Goal: Information Seeking & Learning: Check status

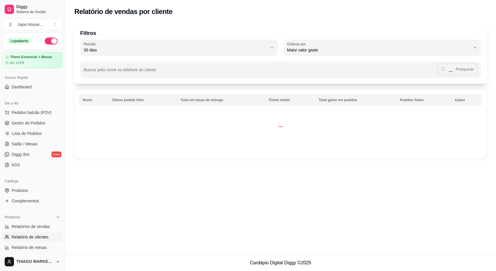
select select "30"
select select "HIGHEST_TOTAL_SPENT_WITH_ORDERS"
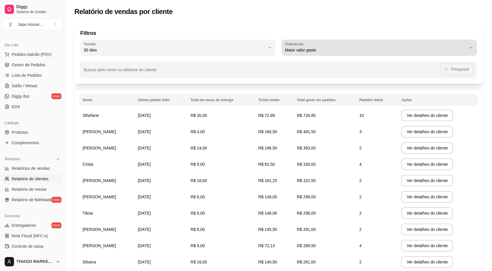
click at [324, 47] on span "Maior valor gasto" at bounding box center [375, 50] width 181 height 6
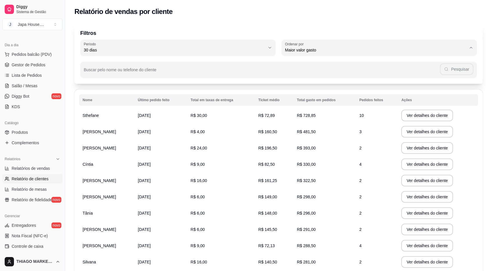
click at [316, 92] on span "Último pedido feito" at bounding box center [376, 93] width 173 height 6
type input "LAST_ORDER_MADE_AT"
select select "LAST_ORDER_MADE_AT"
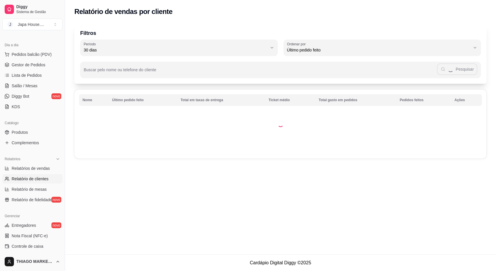
scroll to position [6, 0]
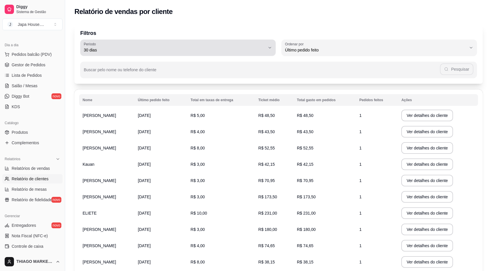
click at [186, 48] on span "30 dias" at bounding box center [174, 50] width 181 height 6
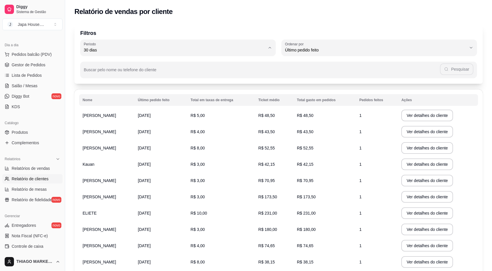
click at [94, 124] on span "60 dias" at bounding box center [175, 121] width 173 height 6
type input "60"
select select "60"
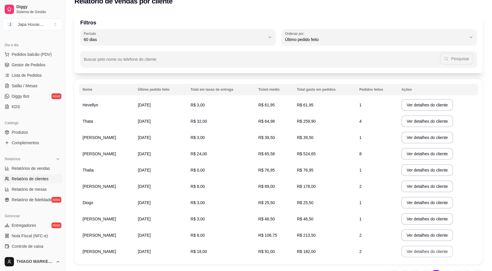
scroll to position [42, 0]
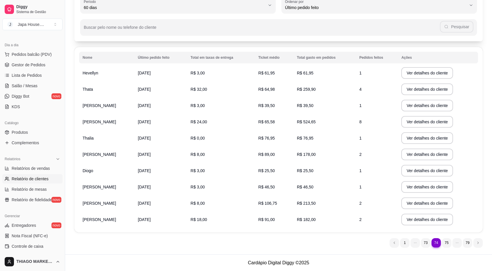
drag, startPoint x: 420, startPoint y: 245, endPoint x: 417, endPoint y: 246, distance: 3.0
click at [420, 245] on ul "74 1 73 74 75 79" at bounding box center [436, 242] width 93 height 9
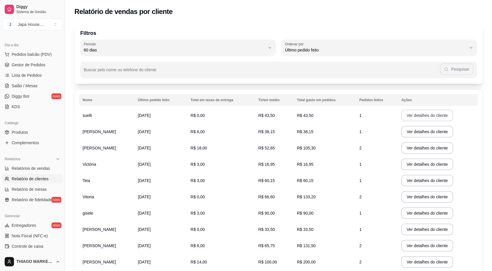
click at [431, 112] on button "Ver detalhes do cliente" at bounding box center [427, 116] width 52 height 12
click at [426, 131] on button "Ver detalhes do cliente" at bounding box center [427, 132] width 52 height 12
click at [431, 114] on button "Ver detalhes do cliente" at bounding box center [427, 115] width 50 height 11
click at [412, 131] on button "Ver detalhes do cliente" at bounding box center [427, 132] width 52 height 12
click at [423, 150] on button "Ver detalhes do cliente" at bounding box center [427, 148] width 52 height 12
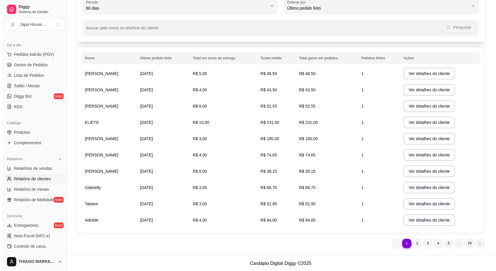
scroll to position [42, 0]
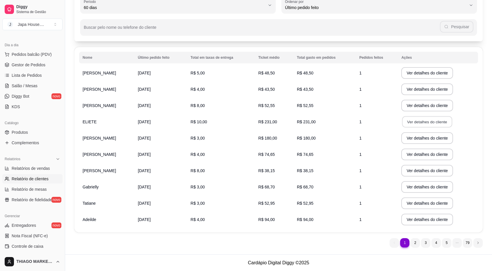
click at [414, 122] on button "Ver detalhes do cliente" at bounding box center [427, 121] width 50 height 11
click at [414, 140] on button "Ver detalhes do cliente" at bounding box center [427, 138] width 52 height 12
click at [426, 156] on button "Ver detalhes do cliente" at bounding box center [427, 155] width 52 height 12
click at [407, 172] on button "Ver detalhes do cliente" at bounding box center [427, 171] width 52 height 12
click at [426, 186] on button "Ver detalhes do cliente" at bounding box center [427, 186] width 50 height 11
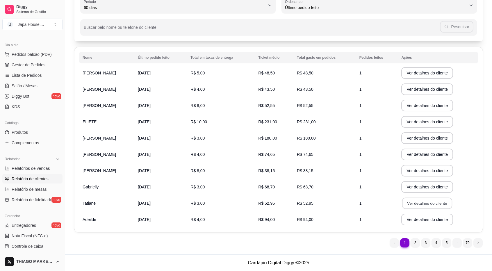
click at [409, 203] on button "Ver detalhes do cliente" at bounding box center [427, 203] width 50 height 11
click at [435, 219] on button "Ver detalhes do cliente" at bounding box center [427, 220] width 52 height 12
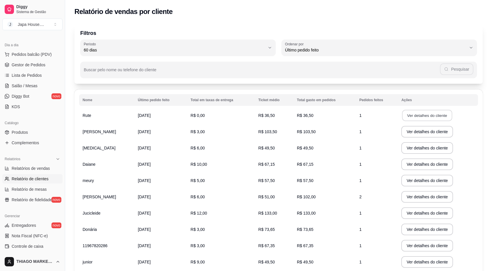
click at [420, 112] on button "Ver detalhes do cliente" at bounding box center [427, 115] width 50 height 11
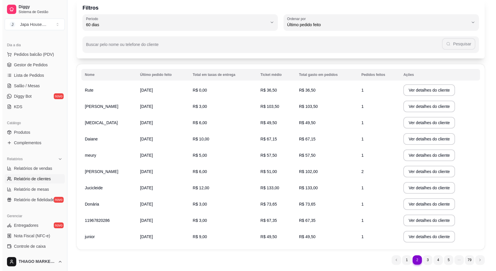
scroll to position [29, 0]
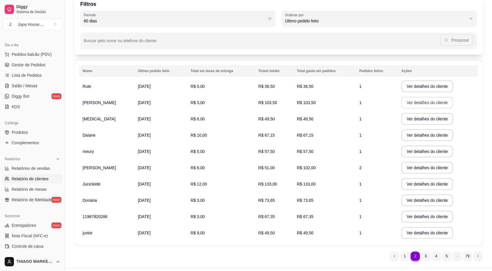
click at [411, 103] on button "Ver detalhes do cliente" at bounding box center [427, 103] width 52 height 12
click at [407, 120] on button "Ver detalhes do cliente" at bounding box center [427, 118] width 50 height 11
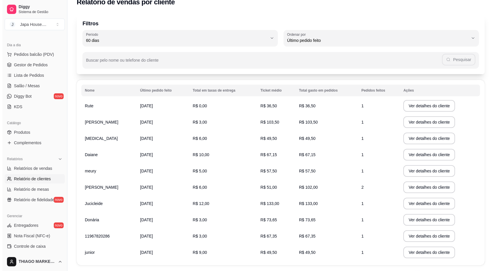
scroll to position [42, 0]
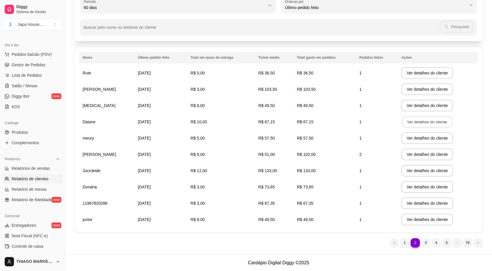
click at [418, 123] on button "Ver detalhes do cliente" at bounding box center [427, 121] width 50 height 11
click at [411, 137] on button "Ver detalhes do cliente" at bounding box center [427, 138] width 52 height 12
click at [422, 159] on button "Ver detalhes do cliente" at bounding box center [427, 155] width 52 height 12
click at [413, 169] on button "Ver detalhes do cliente" at bounding box center [427, 171] width 52 height 12
click at [426, 190] on button "Ver detalhes do cliente" at bounding box center [427, 187] width 52 height 12
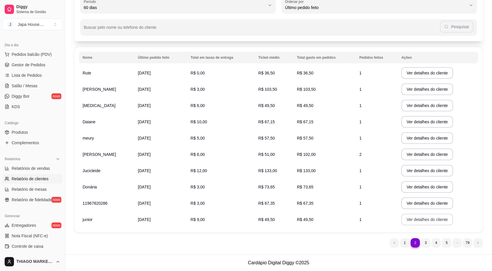
click at [428, 224] on button "Ver detalhes do cliente" at bounding box center [427, 220] width 52 height 12
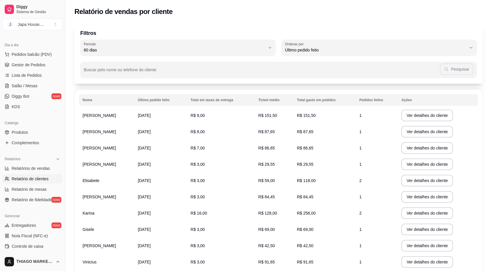
click at [411, 122] on td "Ver detalhes do cliente" at bounding box center [438, 115] width 80 height 16
click at [413, 117] on button "Ver detalhes do cliente" at bounding box center [427, 115] width 50 height 11
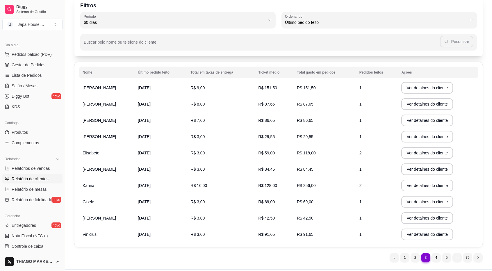
scroll to position [42, 0]
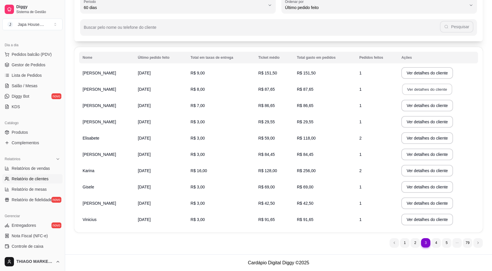
click at [415, 88] on button "Ver detalhes do cliente" at bounding box center [427, 89] width 50 height 11
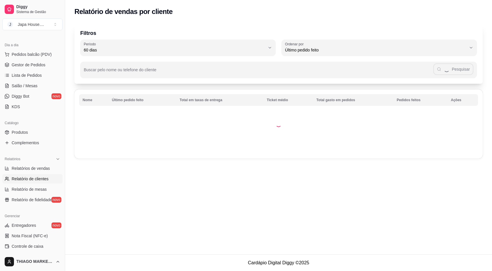
scroll to position [0, 0]
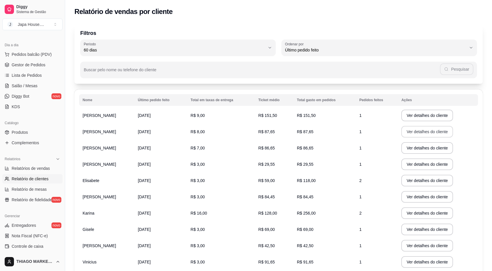
click at [410, 135] on button "Ver detalhes do cliente" at bounding box center [427, 132] width 52 height 12
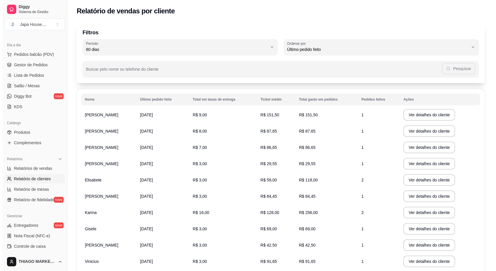
scroll to position [42, 0]
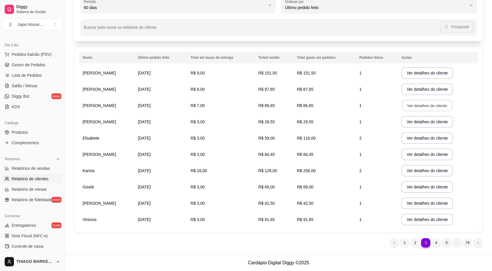
click at [408, 103] on button "Ver detalhes do cliente" at bounding box center [427, 105] width 50 height 11
click at [413, 123] on button "Ver detalhes do cliente" at bounding box center [427, 121] width 50 height 11
click at [420, 138] on button "Ver detalhes do cliente" at bounding box center [427, 138] width 50 height 11
click at [421, 156] on button "Ver detalhes do cliente" at bounding box center [427, 155] width 52 height 12
click at [408, 171] on button "Ver detalhes do cliente" at bounding box center [427, 171] width 52 height 12
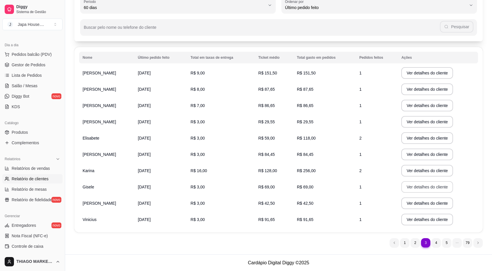
click at [425, 189] on button "Ver detalhes do cliente" at bounding box center [427, 187] width 52 height 12
click at [419, 203] on button "Ver detalhes do cliente" at bounding box center [427, 203] width 52 height 12
click at [440, 223] on button "Ver detalhes do cliente" at bounding box center [427, 219] width 50 height 11
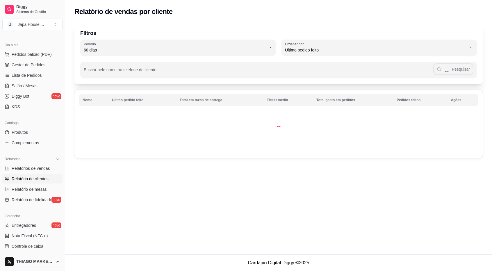
scroll to position [0, 0]
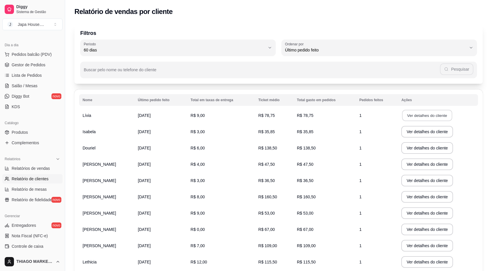
click at [414, 111] on button "Ver detalhes do cliente" at bounding box center [427, 115] width 50 height 11
click at [438, 132] on button "Ver detalhes do cliente" at bounding box center [427, 131] width 50 height 11
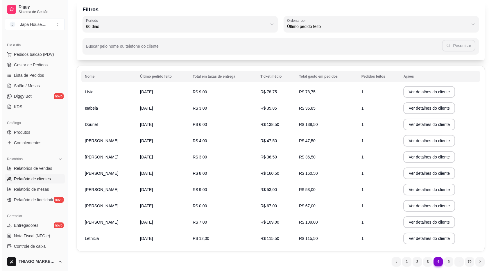
scroll to position [29, 0]
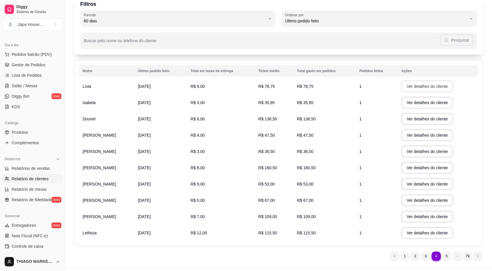
click at [433, 86] on button "Ver detalhes do cliente" at bounding box center [427, 87] width 52 height 12
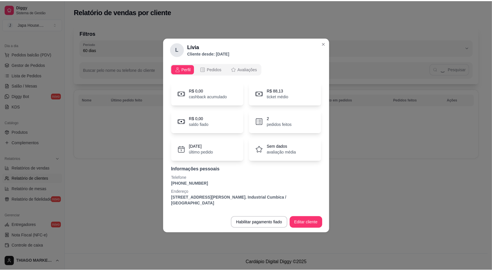
scroll to position [0, 0]
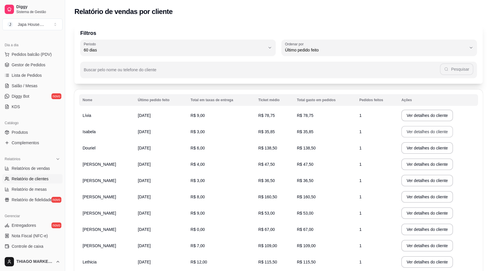
click at [423, 128] on button "Ver detalhes do cliente" at bounding box center [427, 132] width 52 height 12
click at [415, 147] on button "Ver detalhes do cliente" at bounding box center [427, 148] width 52 height 12
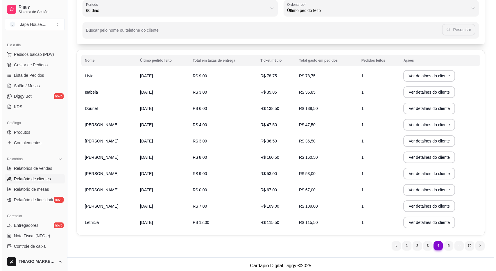
scroll to position [42, 0]
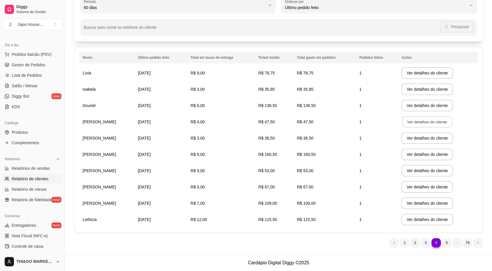
click at [414, 122] on button "Ver detalhes do cliente" at bounding box center [427, 121] width 50 height 11
click at [425, 139] on button "Ver detalhes do cliente" at bounding box center [427, 138] width 52 height 12
click at [437, 154] on button "Ver detalhes do cliente" at bounding box center [427, 154] width 50 height 11
click at [413, 172] on button "Ver detalhes do cliente" at bounding box center [427, 171] width 52 height 12
click at [420, 185] on button "Ver detalhes do cliente" at bounding box center [427, 186] width 50 height 11
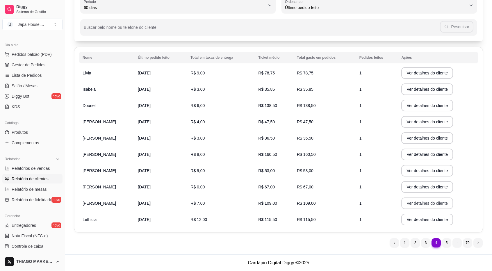
click at [439, 205] on button "Ver detalhes do cliente" at bounding box center [427, 203] width 52 height 12
click at [437, 220] on button "Ver detalhes do cliente" at bounding box center [427, 220] width 52 height 12
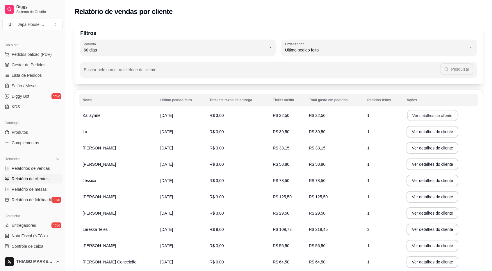
click at [423, 114] on button "Ver detalhes do cliente" at bounding box center [432, 115] width 50 height 11
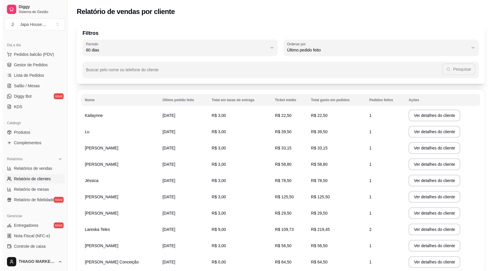
scroll to position [29, 0]
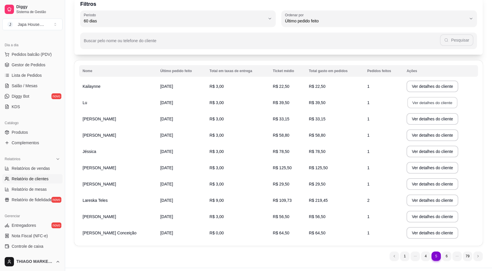
click at [446, 102] on button "Ver detalhes do cliente" at bounding box center [432, 102] width 50 height 11
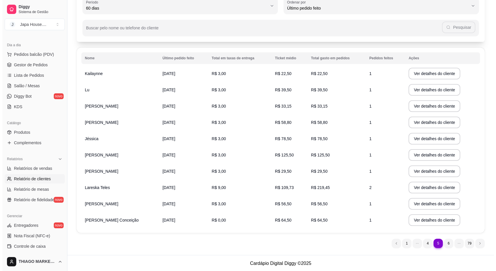
scroll to position [42, 0]
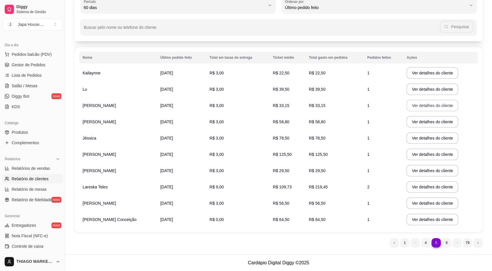
click at [419, 109] on button "Ver detalhes do cliente" at bounding box center [432, 106] width 52 height 12
click at [408, 125] on button "Ver detalhes do cliente" at bounding box center [432, 122] width 52 height 12
click at [420, 142] on button "Ver detalhes do cliente" at bounding box center [432, 138] width 52 height 12
click at [425, 156] on button "Ver detalhes do cliente" at bounding box center [432, 155] width 52 height 12
click at [428, 172] on button "Ver detalhes do cliente" at bounding box center [432, 171] width 52 height 12
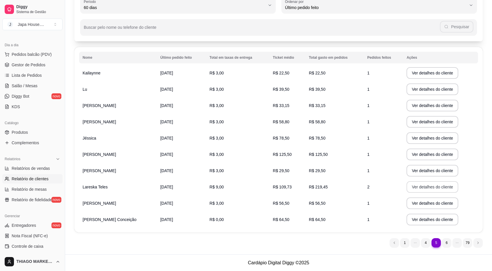
click at [415, 186] on button "Ver detalhes do cliente" at bounding box center [432, 187] width 52 height 12
click at [444, 204] on button "Ver detalhes do cliente" at bounding box center [432, 203] width 52 height 12
click at [422, 218] on button "Ver detalhes do cliente" at bounding box center [432, 219] width 50 height 11
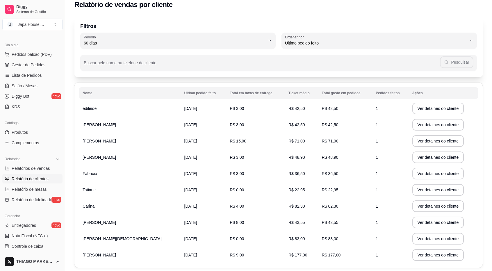
scroll to position [0, 0]
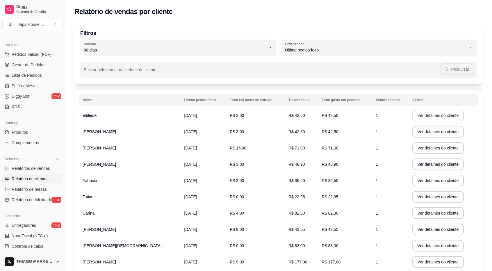
click at [442, 112] on button "Ver detalhes do cliente" at bounding box center [438, 116] width 52 height 12
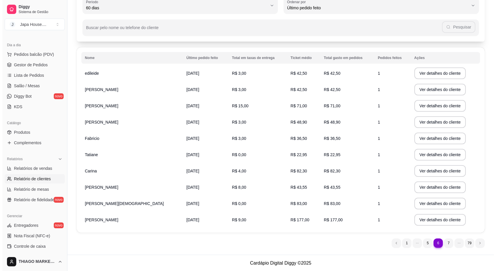
scroll to position [42, 0]
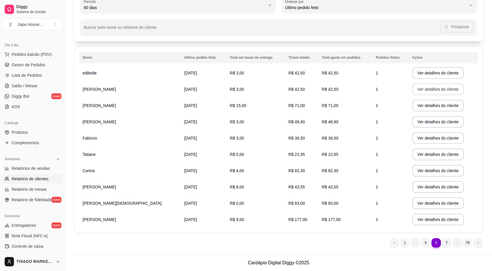
click at [428, 88] on button "Ver detalhes do cliente" at bounding box center [438, 89] width 52 height 12
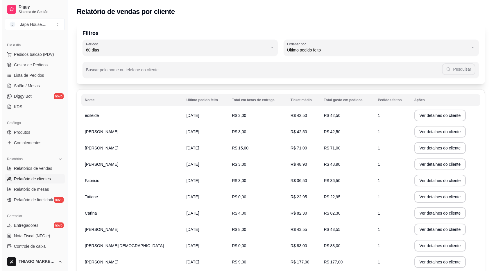
scroll to position [29, 0]
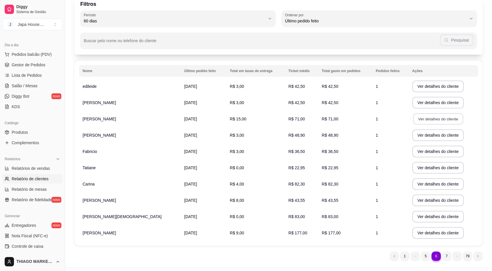
click at [426, 119] on button "Ver detalhes do cliente" at bounding box center [438, 118] width 50 height 11
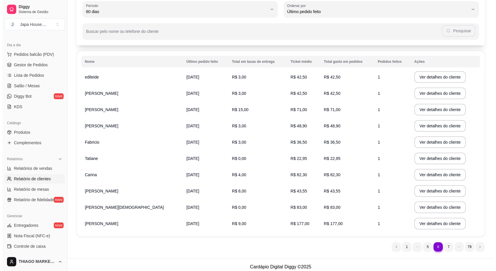
scroll to position [42, 0]
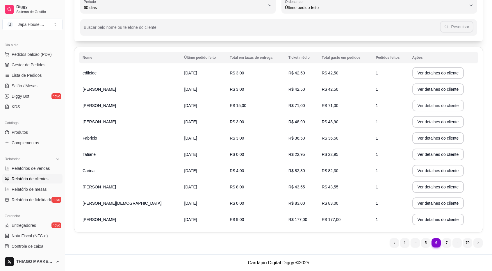
click at [422, 104] on button "Ver detalhes do cliente" at bounding box center [438, 106] width 52 height 12
click at [425, 122] on button "Ver detalhes do cliente" at bounding box center [438, 122] width 52 height 12
click at [444, 139] on button "Ver detalhes do cliente" at bounding box center [438, 138] width 50 height 11
click at [419, 153] on button "Ver detalhes do cliente" at bounding box center [438, 154] width 50 height 11
click at [429, 172] on button "Ver detalhes do cliente" at bounding box center [438, 170] width 50 height 11
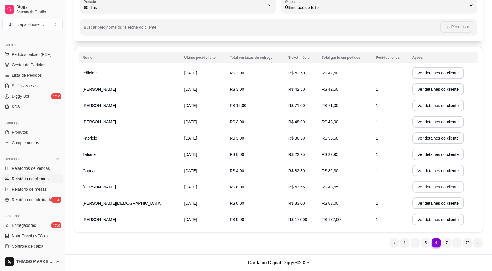
click at [457, 185] on button "Ver detalhes do cliente" at bounding box center [438, 187] width 52 height 12
click at [419, 202] on button "Ver detalhes do cliente" at bounding box center [438, 203] width 50 height 11
click at [444, 219] on button "Ver detalhes do cliente" at bounding box center [438, 219] width 50 height 11
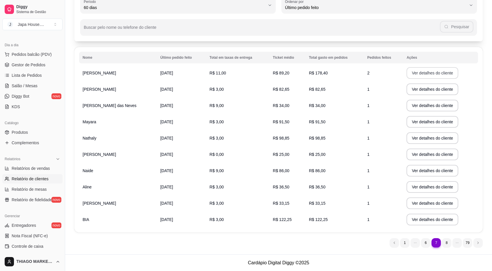
click at [435, 75] on button "Ver detalhes do cliente" at bounding box center [432, 73] width 52 height 12
click at [427, 88] on button "Ver detalhes do cliente" at bounding box center [432, 89] width 50 height 11
click at [415, 107] on button "Ver detalhes do cliente" at bounding box center [432, 106] width 52 height 12
click at [412, 121] on button "Ver detalhes do cliente" at bounding box center [432, 121] width 50 height 11
click at [423, 137] on button "Ver detalhes do cliente" at bounding box center [432, 138] width 52 height 12
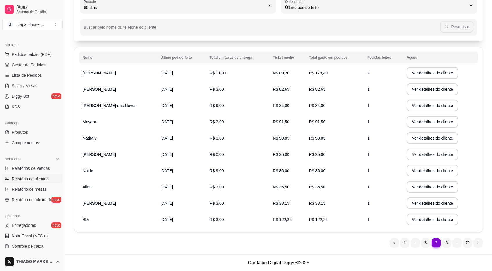
click at [421, 154] on button "Ver detalhes do cliente" at bounding box center [432, 155] width 52 height 12
click at [417, 169] on button "Ver detalhes do cliente" at bounding box center [432, 170] width 50 height 11
click at [421, 185] on button "Ver detalhes do cliente" at bounding box center [432, 187] width 52 height 12
click at [415, 201] on button "Ver detalhes do cliente" at bounding box center [432, 203] width 52 height 12
click at [434, 218] on button "Ver detalhes do cliente" at bounding box center [432, 220] width 52 height 12
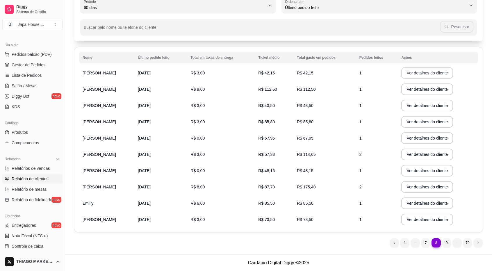
click at [408, 73] on button "Ver detalhes do cliente" at bounding box center [427, 73] width 52 height 12
click at [415, 89] on button "Ver detalhes do cliente" at bounding box center [427, 89] width 52 height 12
click at [423, 106] on button "Ver detalhes do cliente" at bounding box center [427, 106] width 52 height 12
click at [428, 122] on button "Ver detalhes do cliente" at bounding box center [427, 121] width 50 height 11
click at [416, 137] on button "Ver detalhes do cliente" at bounding box center [427, 138] width 50 height 11
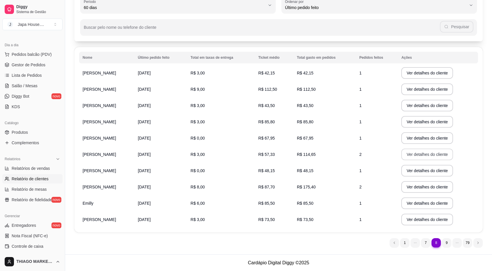
click at [409, 157] on button "Ver detalhes do cliente" at bounding box center [427, 155] width 52 height 12
click at [410, 172] on button "Ver detalhes do cliente" at bounding box center [427, 170] width 50 height 11
click at [411, 187] on button "Ver detalhes do cliente" at bounding box center [427, 187] width 52 height 12
click at [442, 202] on button "Ver detalhes do cliente" at bounding box center [427, 203] width 52 height 12
click at [419, 222] on button "Ver detalhes do cliente" at bounding box center [427, 219] width 50 height 11
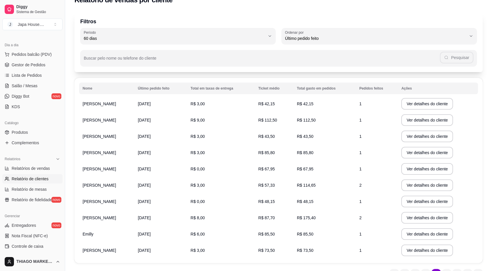
scroll to position [0, 0]
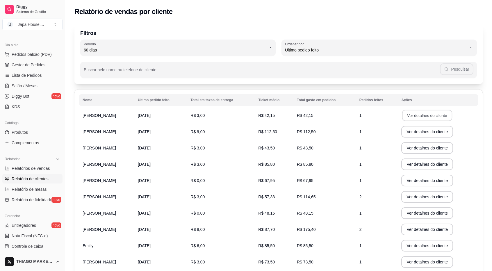
click at [430, 119] on button "Ver detalhes do cliente" at bounding box center [427, 115] width 50 height 11
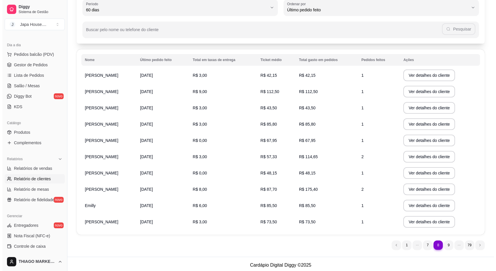
scroll to position [42, 0]
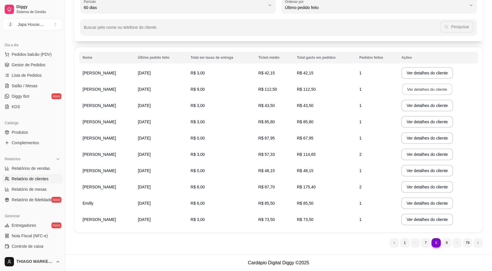
click at [410, 89] on button "Ver detalhes do cliente" at bounding box center [427, 89] width 50 height 11
click at [413, 103] on button "Ver detalhes do cliente" at bounding box center [427, 106] width 52 height 12
click at [465, 118] on td "Ver detalhes do cliente" at bounding box center [438, 122] width 80 height 16
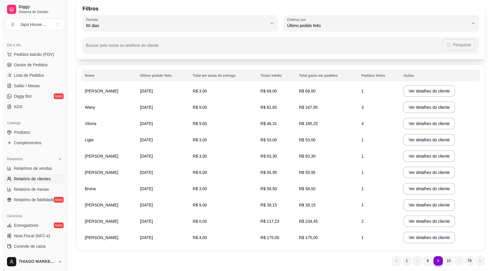
scroll to position [29, 0]
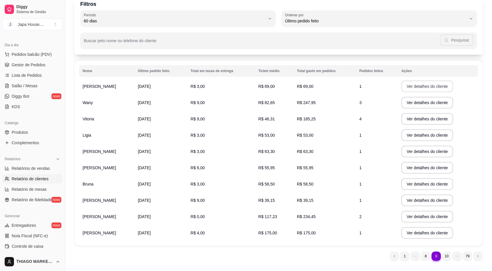
click at [419, 87] on button "Ver detalhes do cliente" at bounding box center [427, 87] width 52 height 12
click at [426, 100] on button "Ver detalhes do cliente" at bounding box center [427, 102] width 50 height 11
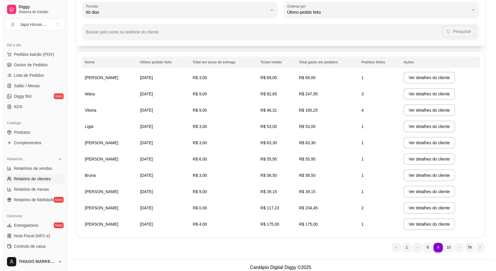
scroll to position [42, 0]
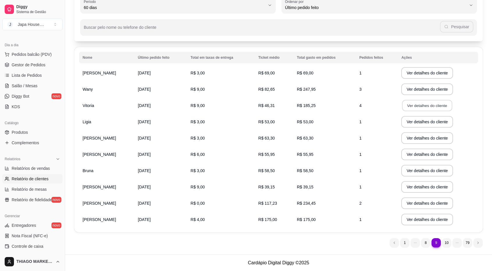
click at [431, 104] on button "Ver detalhes do cliente" at bounding box center [427, 105] width 50 height 11
click at [424, 119] on button "Ver detalhes do cliente" at bounding box center [427, 122] width 52 height 12
click at [417, 139] on button "Ver detalhes do cliente" at bounding box center [427, 138] width 52 height 12
click at [416, 158] on button "Ver detalhes do cliente" at bounding box center [427, 155] width 52 height 12
click at [415, 171] on button "Ver detalhes do cliente" at bounding box center [427, 171] width 52 height 12
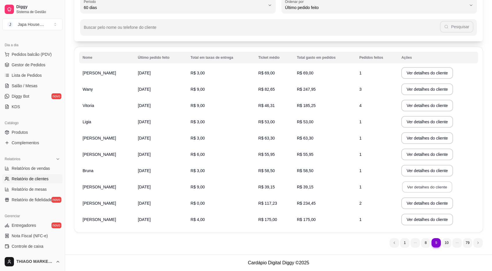
click at [416, 185] on button "Ver detalhes do cliente" at bounding box center [427, 186] width 50 height 11
click at [431, 202] on button "Ver detalhes do cliente" at bounding box center [427, 203] width 52 height 12
click at [425, 217] on button "Ver detalhes do cliente" at bounding box center [427, 220] width 52 height 12
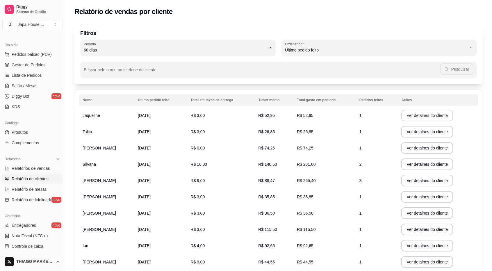
click at [434, 119] on button "Ver detalhes do cliente" at bounding box center [427, 116] width 52 height 12
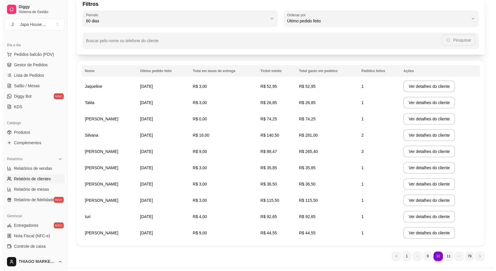
scroll to position [42, 0]
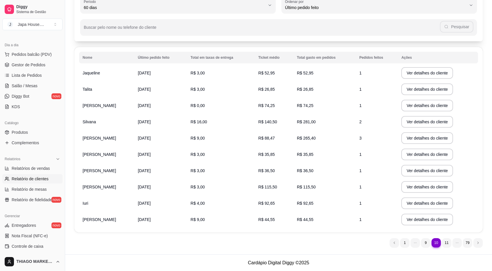
click at [420, 89] on button "Ver detalhes do cliente" at bounding box center [427, 89] width 52 height 12
click at [417, 106] on button "Ver detalhes do cliente" at bounding box center [427, 106] width 52 height 12
click at [421, 121] on button "Ver detalhes do cliente" at bounding box center [427, 122] width 52 height 12
click at [424, 137] on button "Ver detalhes do cliente" at bounding box center [427, 138] width 52 height 12
click at [414, 173] on button "Ver detalhes do cliente" at bounding box center [427, 170] width 50 height 11
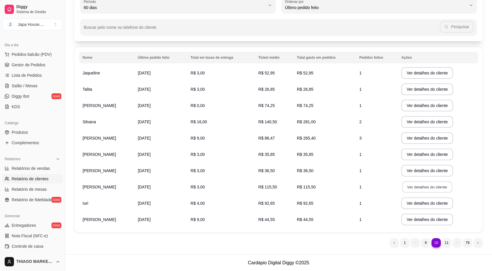
click at [420, 190] on button "Ver detalhes do cliente" at bounding box center [427, 186] width 50 height 11
click at [424, 200] on button "Ver detalhes do cliente" at bounding box center [427, 203] width 50 height 11
click at [423, 222] on button "Ver detalhes do cliente" at bounding box center [427, 220] width 52 height 12
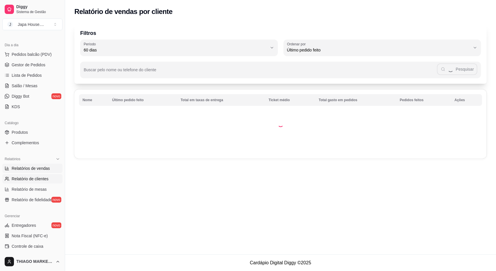
click at [40, 170] on span "Relatórios de vendas" at bounding box center [31, 168] width 38 height 6
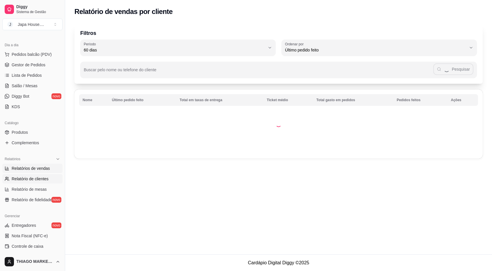
select select "ALL"
select select "0"
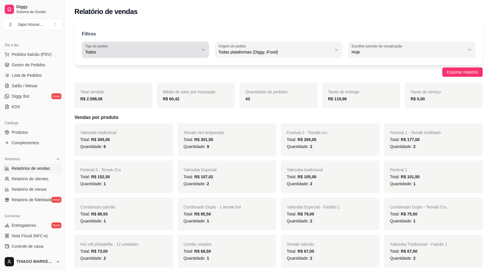
click at [201, 51] on button "Tipo do pedido Todos" at bounding box center [145, 50] width 127 height 16
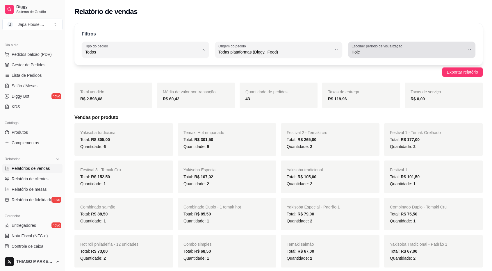
click at [366, 50] on span "Hoje" at bounding box center [407, 52] width 113 height 6
click at [362, 125] on span "Customizado" at bounding box center [409, 123] width 108 height 6
type input "-1"
select select "-1"
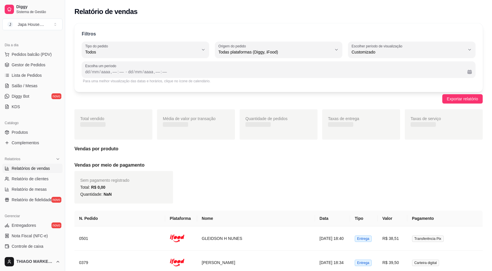
scroll to position [5, 0]
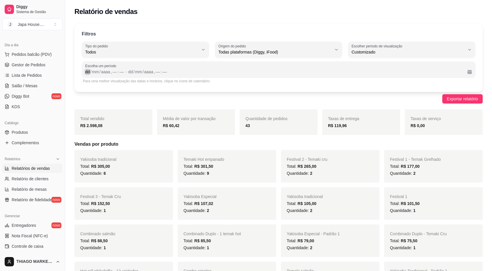
click at [90, 72] on div "/" at bounding box center [91, 72] width 2 height 6
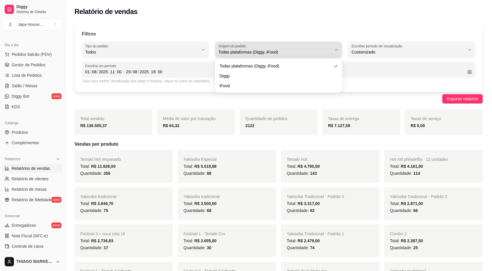
click at [297, 43] on button "Origem do pedido Todas plataformas (Diggy, iFood)" at bounding box center [278, 50] width 127 height 16
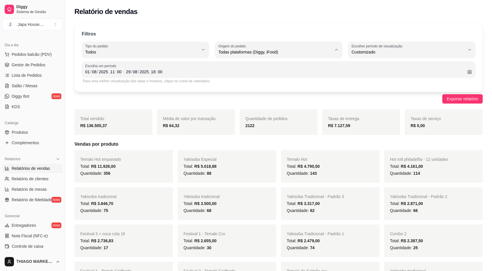
click at [249, 79] on li "Diggy" at bounding box center [278, 75] width 118 height 9
type input "DIGGY"
select select "DIGGY"
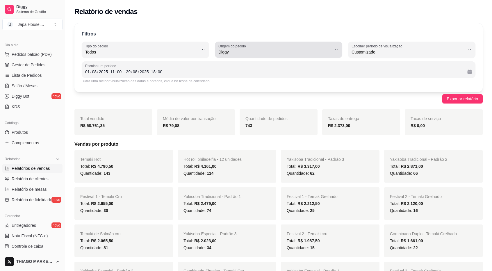
click at [288, 45] on div "Diggy" at bounding box center [274, 50] width 113 height 12
click at [249, 85] on span "iFood" at bounding box center [276, 85] width 108 height 6
type input "IFOOD"
select select "IFOOD"
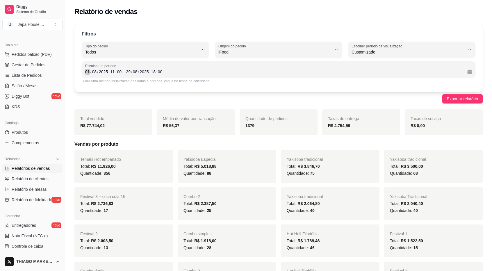
click at [88, 72] on div "01" at bounding box center [88, 72] width 6 height 6
click at [94, 72] on div "08" at bounding box center [94, 72] width 6 height 6
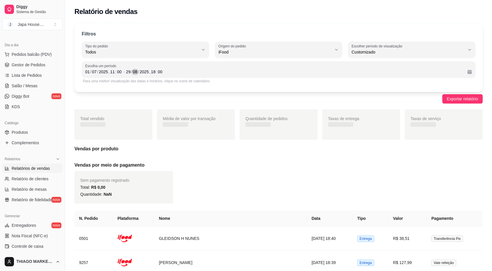
click at [136, 72] on div "08" at bounding box center [135, 72] width 6 height 6
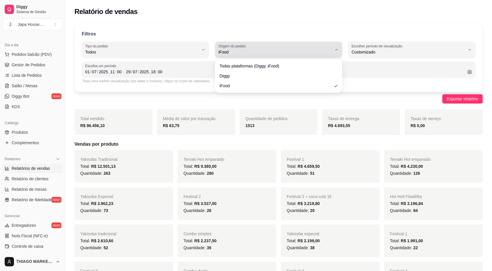
click at [301, 50] on span "iFood" at bounding box center [274, 52] width 113 height 6
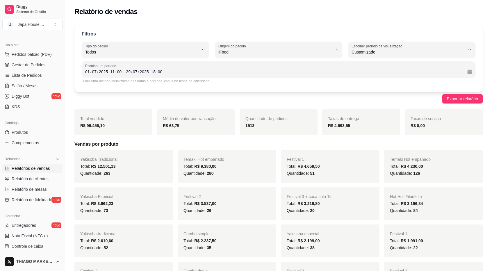
click at [239, 79] on li "Diggy" at bounding box center [278, 75] width 118 height 9
type input "DIGGY"
select select "DIGGY"
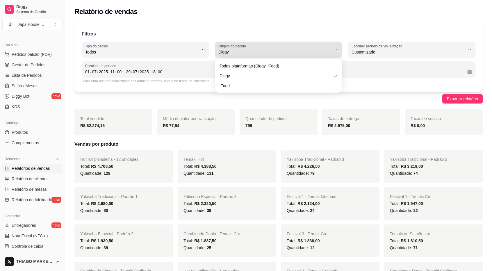
click at [227, 51] on span "Diggy" at bounding box center [274, 52] width 113 height 6
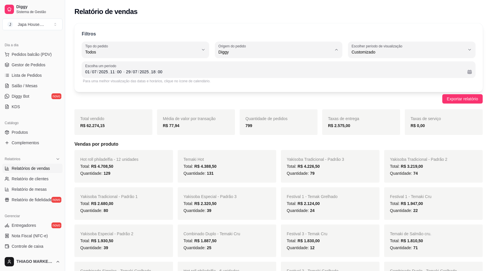
click at [228, 62] on li "Todas plataformas (Diggy, iFood)" at bounding box center [278, 65] width 118 height 9
type input "ALL"
select select "ALL"
